Goal: Task Accomplishment & Management: Use online tool/utility

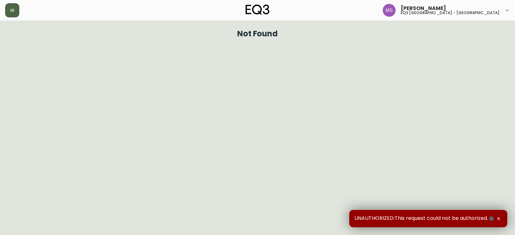
click at [8, 5] on button "button" at bounding box center [12, 10] width 14 height 14
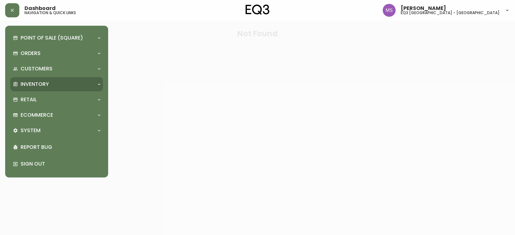
click at [41, 82] on p "Inventory" at bounding box center [35, 84] width 28 height 7
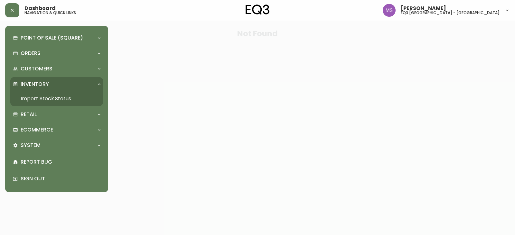
click at [37, 101] on link "Import Stock Status" at bounding box center [56, 98] width 93 height 15
